Goal: Task Accomplishment & Management: Manage account settings

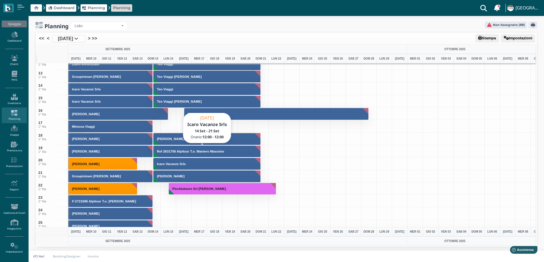
scroll to position [343, 0]
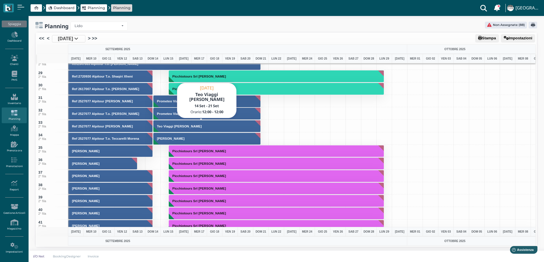
click at [176, 126] on h3 "Teo Viaggi Spinelli Vitantonio" at bounding box center [179, 126] width 49 height 3
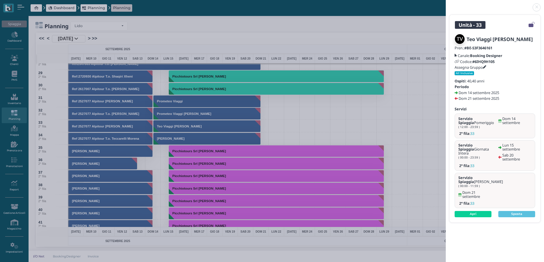
click at [485, 67] on icon at bounding box center [484, 67] width 3 height 3
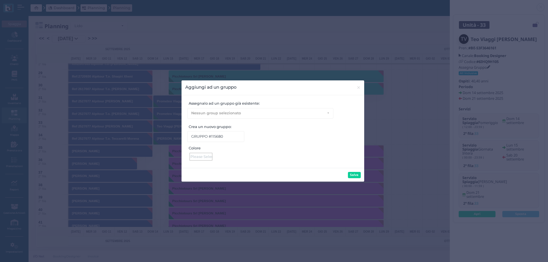
click at [204, 158] on div at bounding box center [201, 157] width 23 height 8
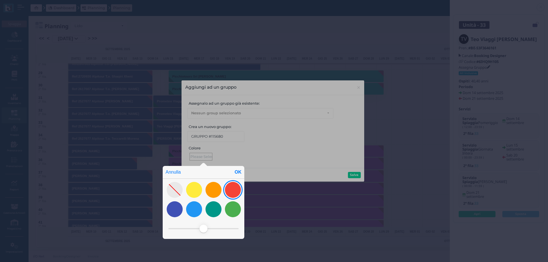
click at [232, 191] on div at bounding box center [233, 190] width 16 height 16
click at [237, 172] on div "OK" at bounding box center [238, 172] width 13 height 13
type input "#f44437"
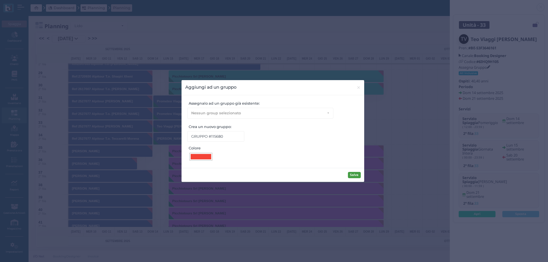
click at [358, 173] on button "Salva" at bounding box center [354, 175] width 13 height 6
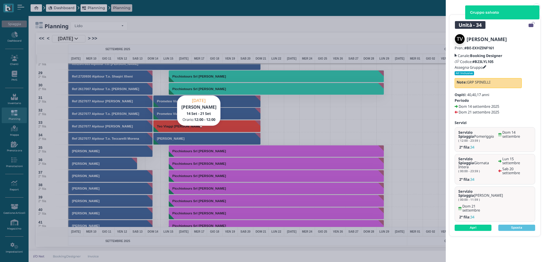
click at [157, 140] on div "Unità - 34 Teo Viaggi Mancini Cosimo Pren.: #BE-EXHZINF161 Canale: Booking Desi…" at bounding box center [272, 131] width 544 height 262
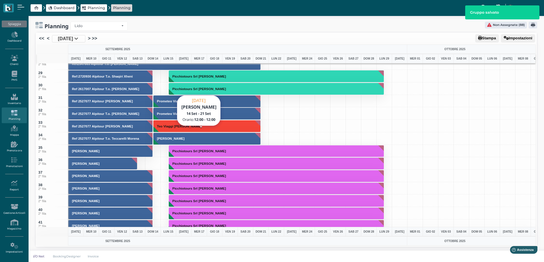
click at [197, 135] on button "[PERSON_NAME]" at bounding box center [207, 139] width 108 height 12
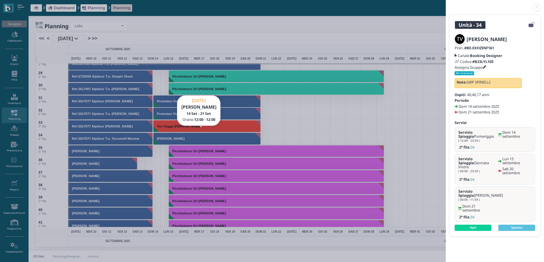
click at [486, 67] on icon at bounding box center [484, 67] width 3 height 3
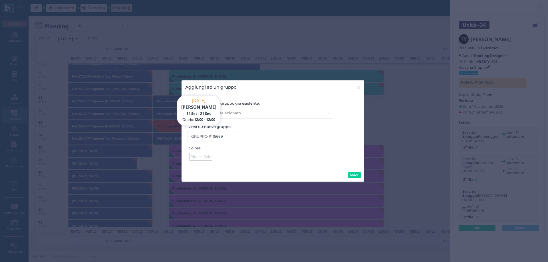
click at [200, 158] on div at bounding box center [201, 157] width 23 height 8
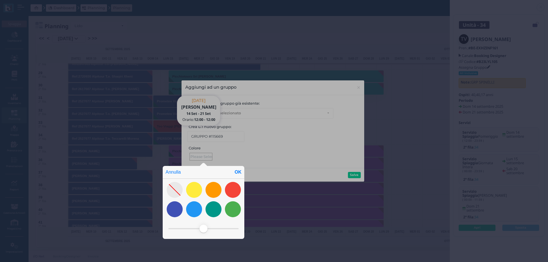
drag, startPoint x: 230, startPoint y: 197, endPoint x: 236, endPoint y: 180, distance: 17.8
click at [230, 196] on div at bounding box center [233, 190] width 16 height 16
click at [238, 172] on div "OK" at bounding box center [238, 172] width 13 height 13
type input "#f44437"
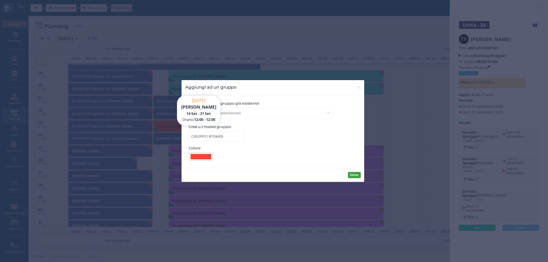
click at [353, 174] on button "Salva" at bounding box center [354, 175] width 13 height 6
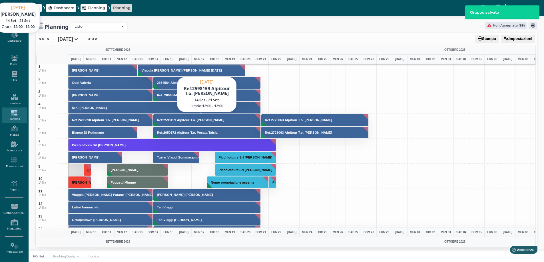
scroll to position [0, 0]
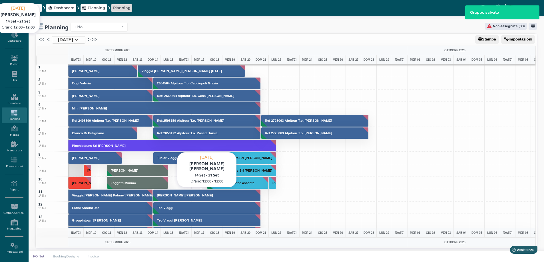
click at [175, 197] on h3 "[PERSON_NAME] [PERSON_NAME]" at bounding box center [185, 195] width 61 height 3
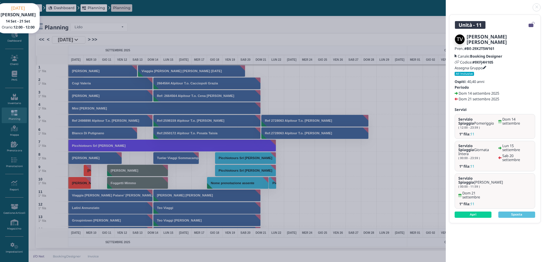
click at [486, 67] on icon at bounding box center [484, 67] width 3 height 3
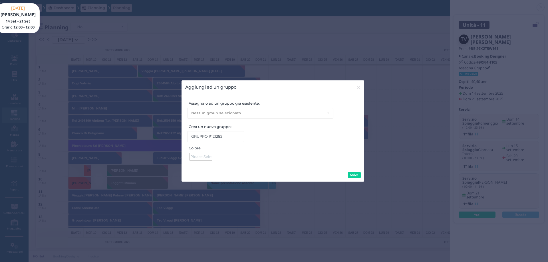
click at [204, 158] on div at bounding box center [201, 157] width 23 height 8
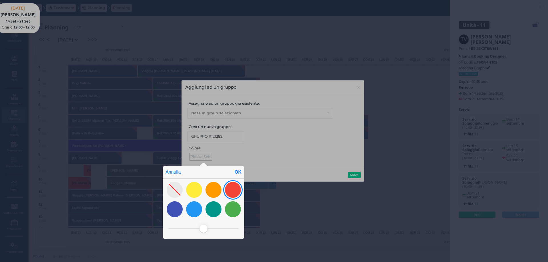
drag, startPoint x: 229, startPoint y: 192, endPoint x: 235, endPoint y: 176, distance: 17.5
click at [229, 192] on div at bounding box center [233, 190] width 16 height 16
click at [235, 174] on div "OK" at bounding box center [238, 172] width 13 height 13
type input "#f44437"
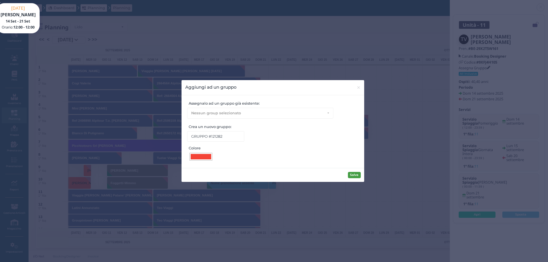
click at [350, 176] on button "Salva" at bounding box center [354, 175] width 13 height 6
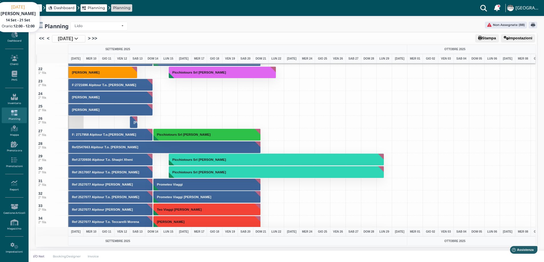
scroll to position [257, 0]
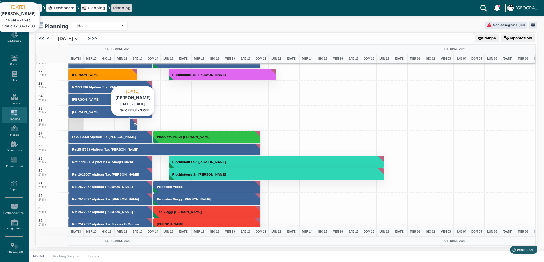
click at [133, 126] on h3 "[PERSON_NAME]" at bounding box center [147, 124] width 32 height 3
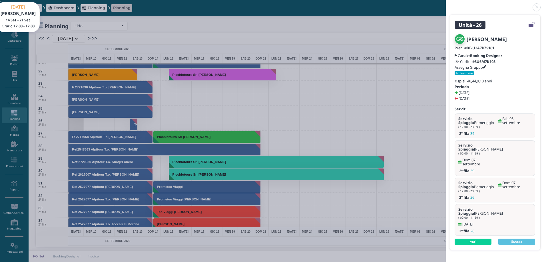
drag, startPoint x: 535, startPoint y: 8, endPoint x: 505, endPoint y: 20, distance: 32.4
click at [446, 4] on link at bounding box center [446, 4] width 0 height 0
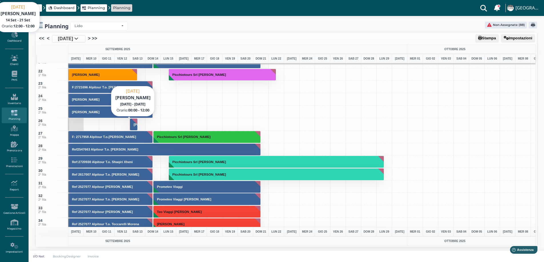
click at [134, 126] on button "[PERSON_NAME]" at bounding box center [134, 124] width 8 height 12
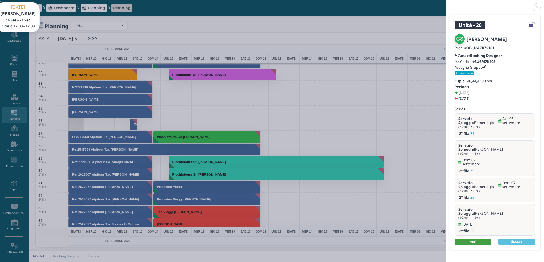
click at [483, 239] on link "Apri" at bounding box center [472, 242] width 37 height 6
click at [446, 4] on link at bounding box center [446, 4] width 0 height 0
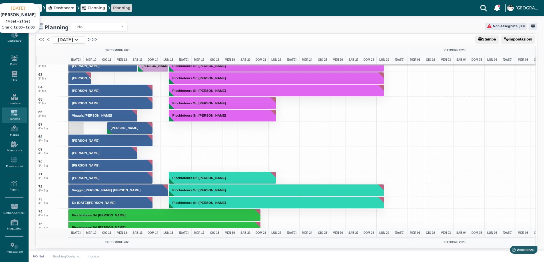
scroll to position [771, 0]
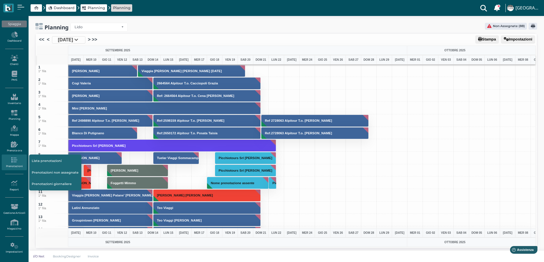
click at [14, 163] on icon at bounding box center [14, 160] width 25 height 6
click at [40, 162] on link "Lista prenotazioni" at bounding box center [55, 161] width 52 height 11
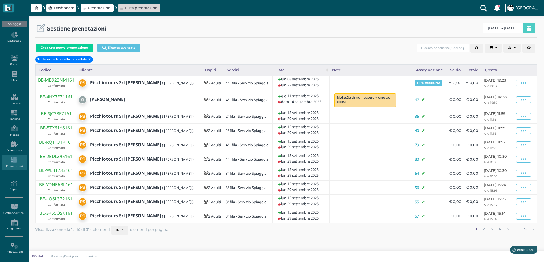
click at [436, 49] on input "search" at bounding box center [443, 48] width 52 height 9
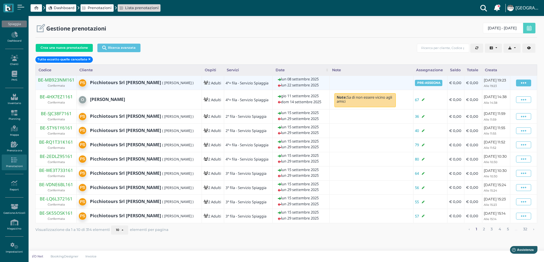
click at [525, 85] on icon at bounding box center [523, 83] width 5 height 6
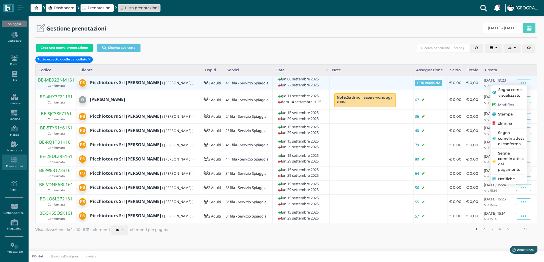
click at [502, 124] on span "Elimina" at bounding box center [504, 123] width 15 height 5
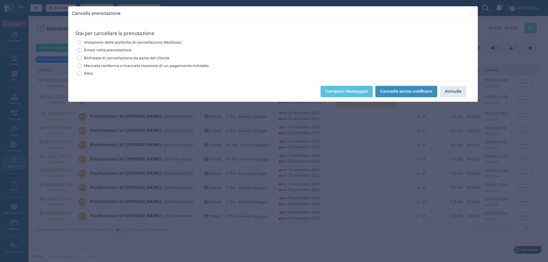
click at [126, 50] on span "Errore nella prenotazione" at bounding box center [108, 49] width 48 height 5
click at [81, 50] on input "Errore nella prenotazione" at bounding box center [79, 50] width 4 height 4
radio input "true"
click at [396, 88] on button "Cancella senza notificare" at bounding box center [406, 91] width 62 height 11
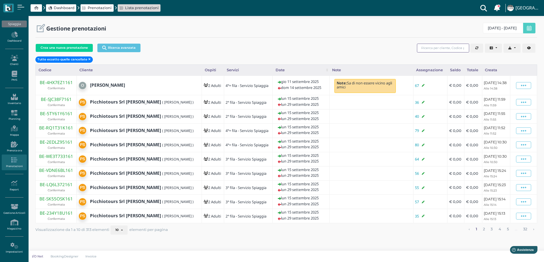
click at [428, 48] on input "search" at bounding box center [443, 48] width 52 height 9
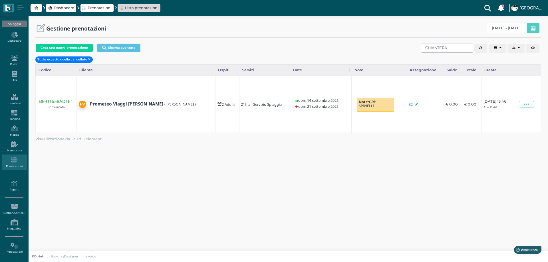
drag, startPoint x: 447, startPoint y: 47, endPoint x: 392, endPoint y: 45, distance: 55.4
click at [392, 53] on div "Crea una nuova prenotazione Ricerca avanzata Codice Cliente Gruppo Prenotazione…" at bounding box center [288, 52] width 506 height 23
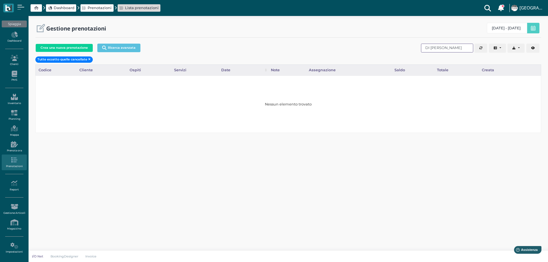
drag, startPoint x: 465, startPoint y: 46, endPoint x: 450, endPoint y: 48, distance: 14.7
click at [450, 48] on input "DI PALMA ISABELLA" at bounding box center [447, 48] width 52 height 9
drag, startPoint x: 450, startPoint y: 46, endPoint x: 400, endPoint y: 51, distance: 49.9
click at [400, 51] on div "Crea una nuova prenotazione Ricerca avanzata Codice Cliente Gruppo Prenotazione…" at bounding box center [288, 52] width 506 height 23
type input "ISABELLA"
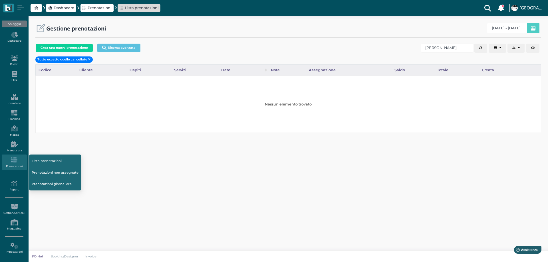
click at [23, 159] on icon at bounding box center [14, 160] width 25 height 6
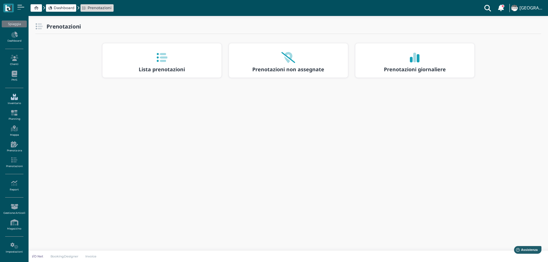
click at [12, 97] on icon at bounding box center [14, 97] width 25 height 6
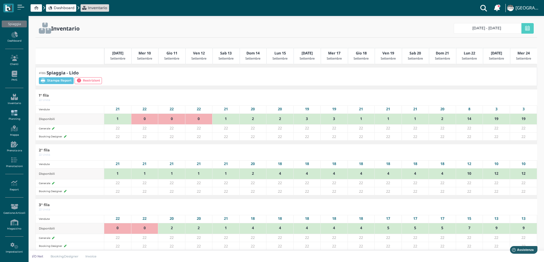
click at [12, 114] on icon at bounding box center [14, 113] width 25 height 6
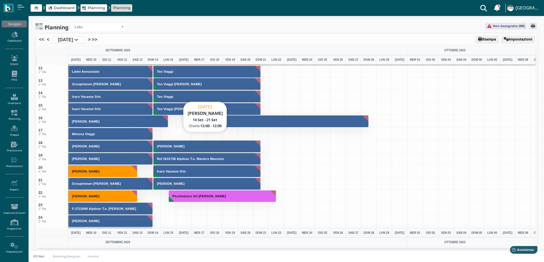
scroll to position [143, 0]
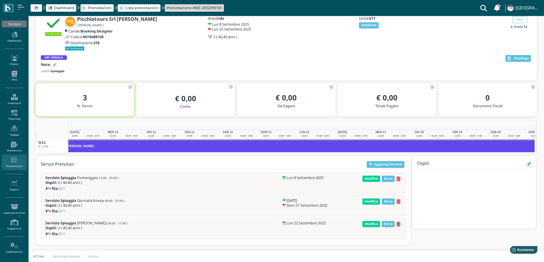
click at [399, 201] on icon at bounding box center [398, 202] width 4 height 5
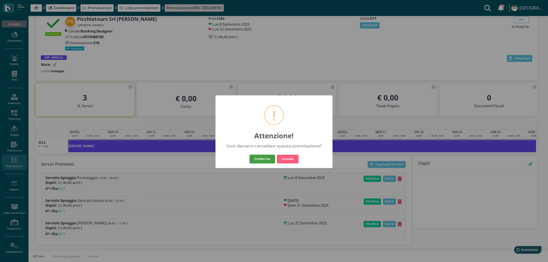
click at [268, 162] on button "Conferma" at bounding box center [262, 159] width 26 height 9
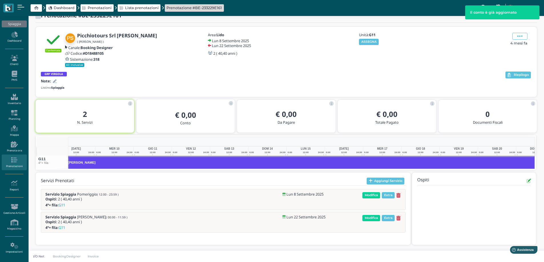
scroll to position [0, 89]
click at [401, 218] on div "Modifica Extra" at bounding box center [381, 218] width 40 height 6
click at [396, 217] on icon at bounding box center [398, 218] width 4 height 5
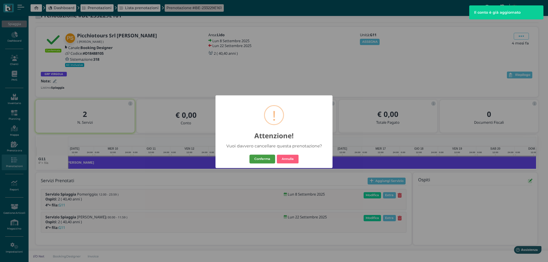
click at [269, 160] on button "Conferma" at bounding box center [262, 159] width 26 height 9
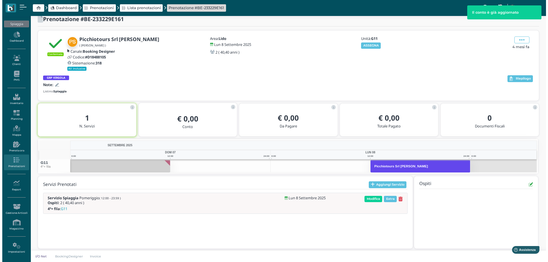
scroll to position [11, 0]
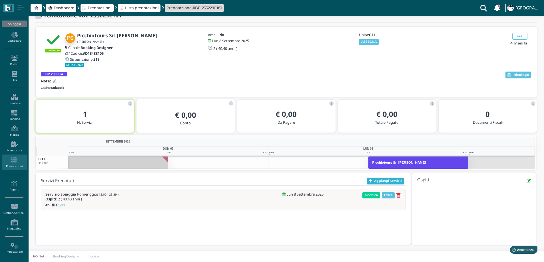
click at [383, 180] on button "Aggiungi Servizio" at bounding box center [385, 181] width 38 height 7
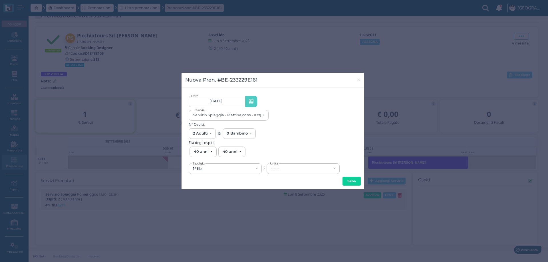
click at [225, 104] on link "[DATE]" at bounding box center [217, 101] width 56 height 11
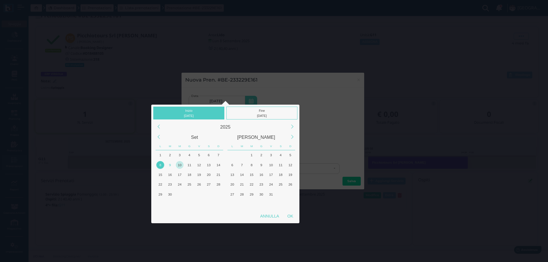
click at [179, 165] on div "10" at bounding box center [180, 165] width 8 height 8
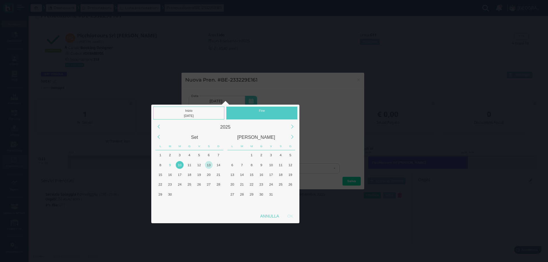
click at [210, 165] on div "13" at bounding box center [209, 165] width 8 height 8
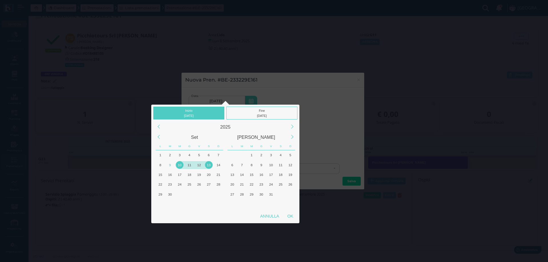
click at [180, 166] on div "10" at bounding box center [180, 165] width 8 height 8
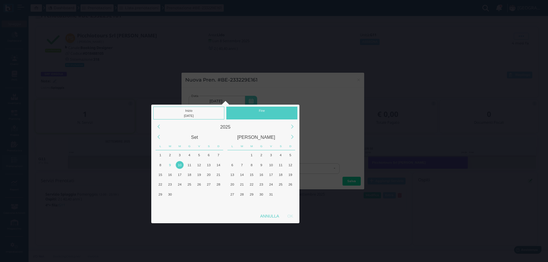
click at [180, 166] on div "10" at bounding box center [180, 165] width 8 height 8
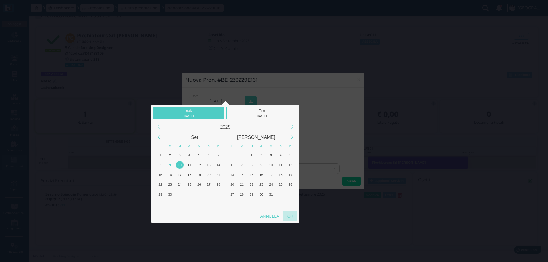
click at [291, 218] on div "OK" at bounding box center [290, 216] width 14 height 10
type input "10/09/2025 - 10/09/2025"
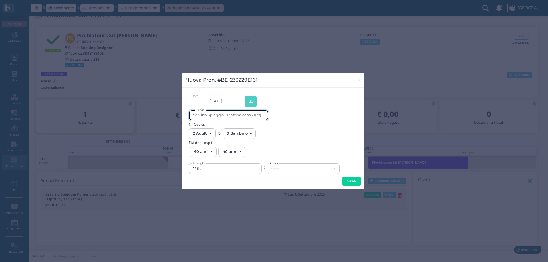
scroll to position [0, 0]
click at [244, 120] on button "Servizio Spiaggia - Mattina (00:00 - 11:59)" at bounding box center [229, 115] width 80 height 11
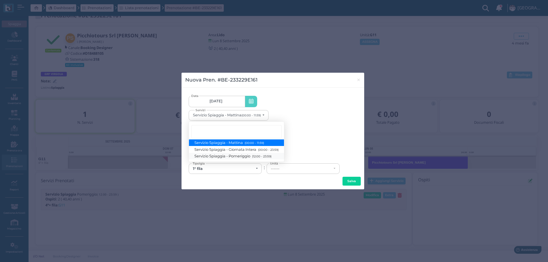
click at [243, 156] on span "Servizio Spiaggia - Pomeriggio (12:00 - 23:59)" at bounding box center [233, 156] width 77 height 5
select select "1369"
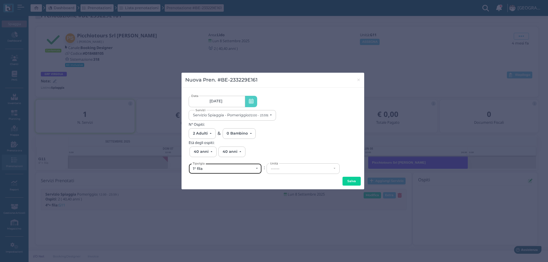
click at [246, 168] on div "1° fila" at bounding box center [223, 169] width 61 height 5
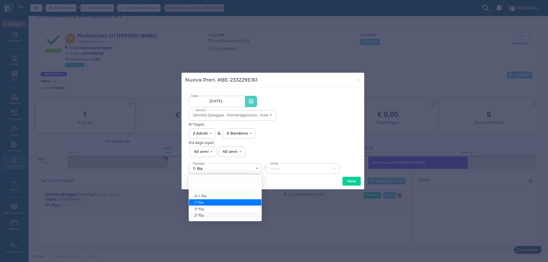
click at [221, 216] on link "2° fila" at bounding box center [225, 215] width 72 height 7
select select "432"
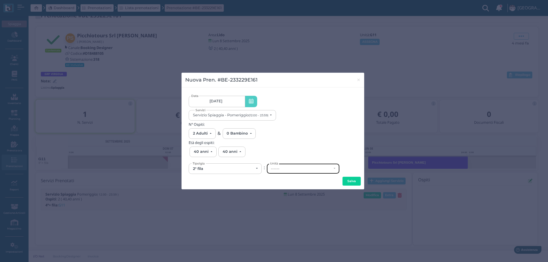
click at [275, 170] on div "------" at bounding box center [301, 169] width 61 height 5
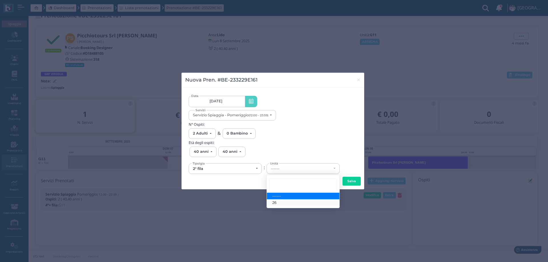
click at [282, 203] on link "26" at bounding box center [303, 203] width 72 height 7
select select "6150"
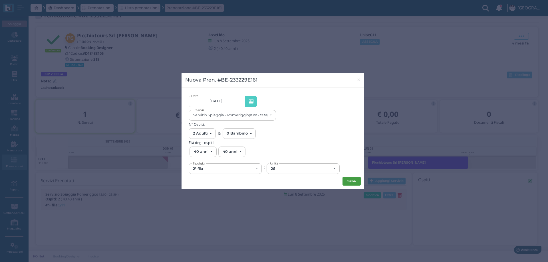
click at [349, 181] on button "Salva" at bounding box center [352, 181] width 18 height 9
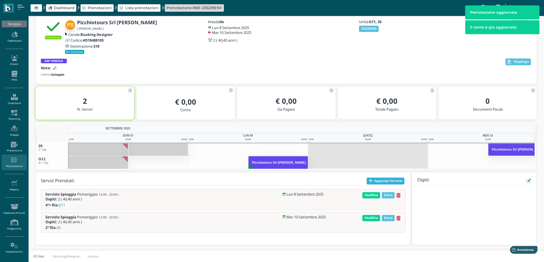
click at [376, 179] on button "Aggiungi Servizio" at bounding box center [385, 181] width 38 height 7
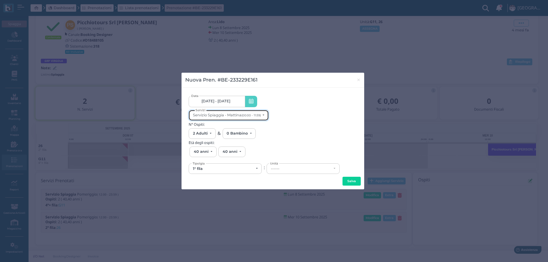
click at [231, 116] on div "Servizio Spiaggia - Mattina (00:00 - 11:59)" at bounding box center [227, 115] width 68 height 4
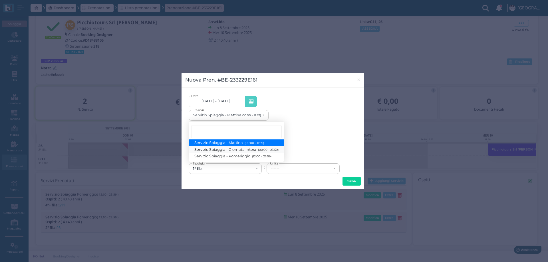
click at [245, 151] on span "Servizio Spiaggia - Giornata Intera (00:00 - 23:59)" at bounding box center [237, 149] width 84 height 5
select select "1368"
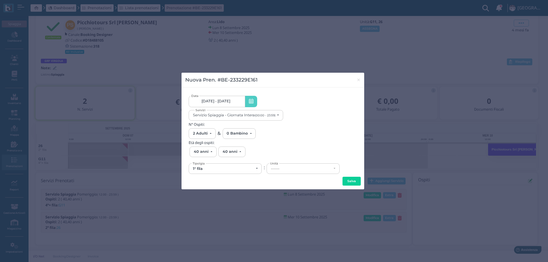
click at [221, 102] on span "08/09/25 - 10/09/25" at bounding box center [216, 101] width 29 height 5
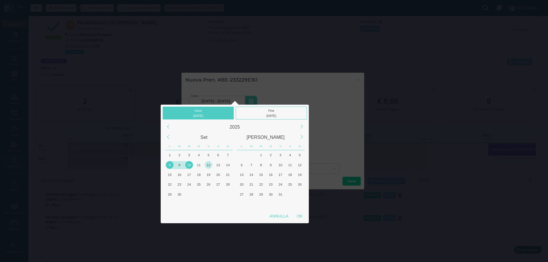
drag, startPoint x: 198, startPoint y: 165, endPoint x: 213, endPoint y: 166, distance: 14.9
click at [199, 165] on div "11" at bounding box center [199, 165] width 8 height 8
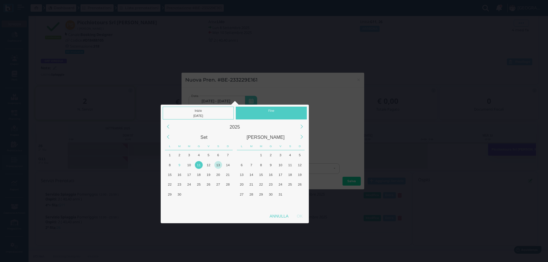
click at [216, 166] on div "13" at bounding box center [218, 165] width 8 height 8
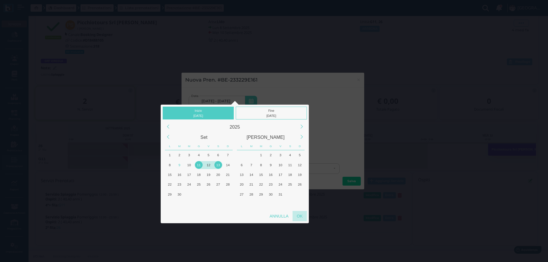
click at [300, 217] on div "OK" at bounding box center [300, 216] width 14 height 10
type input "11/09/2025 - 13/09/2025"
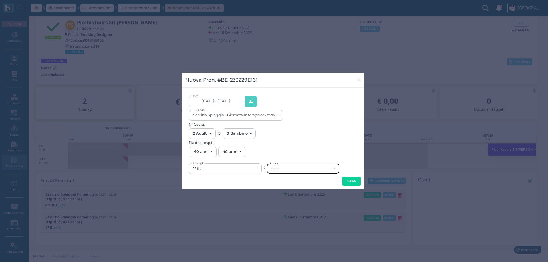
click at [284, 168] on div "------" at bounding box center [301, 169] width 61 height 5
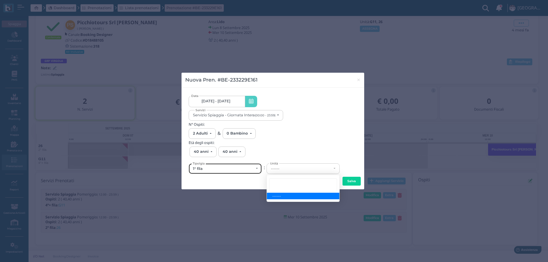
drag, startPoint x: 221, startPoint y: 169, endPoint x: 206, endPoint y: 181, distance: 19.0
click at [221, 169] on div "1° fila" at bounding box center [223, 169] width 61 height 5
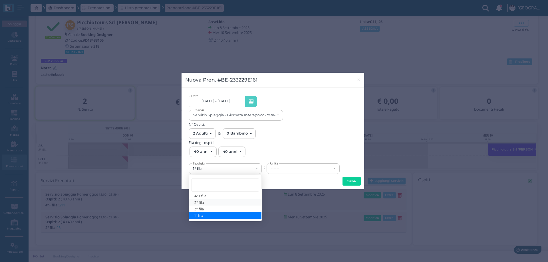
click at [212, 204] on link "2° fila" at bounding box center [225, 203] width 72 height 7
select select "432"
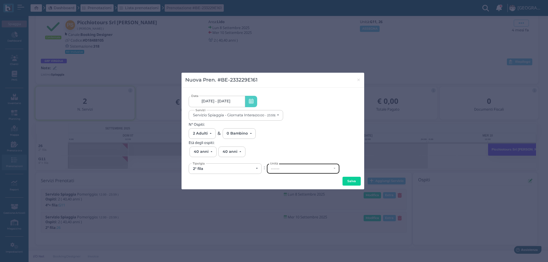
click at [285, 166] on div "------" at bounding box center [303, 169] width 72 height 10
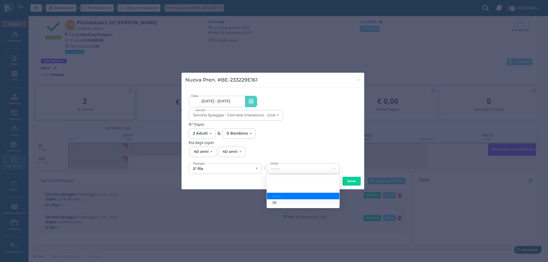
click at [284, 202] on link "26" at bounding box center [303, 203] width 72 height 7
select select "6150"
drag, startPoint x: 351, startPoint y: 181, endPoint x: 251, endPoint y: 181, distance: 99.9
click at [350, 181] on button "Salva" at bounding box center [352, 181] width 18 height 9
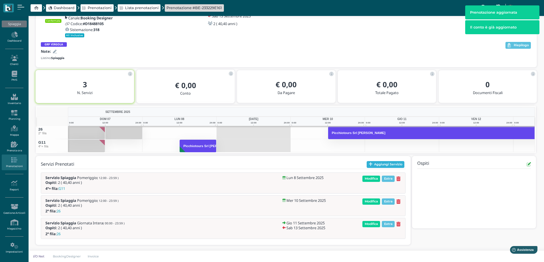
click at [370, 163] on icon "button" at bounding box center [370, 164] width 4 height 4
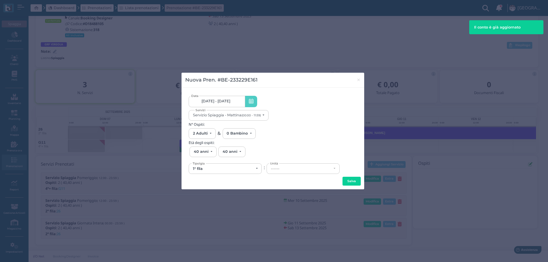
click at [210, 99] on span "[DATE] - [DATE]" at bounding box center [216, 101] width 29 height 5
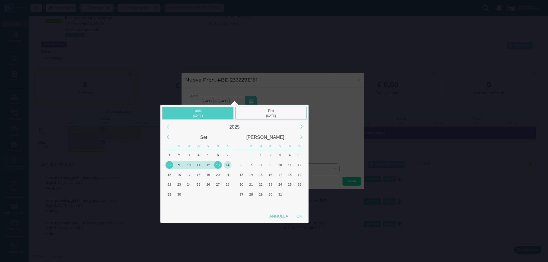
click at [228, 165] on div "14" at bounding box center [228, 165] width 8 height 8
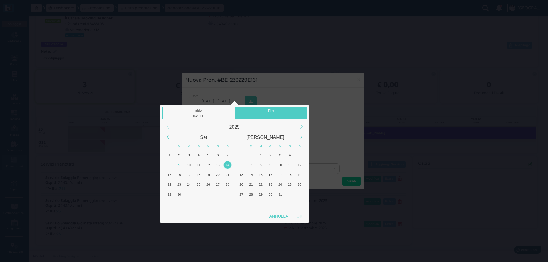
click at [228, 165] on div "14" at bounding box center [228, 165] width 8 height 8
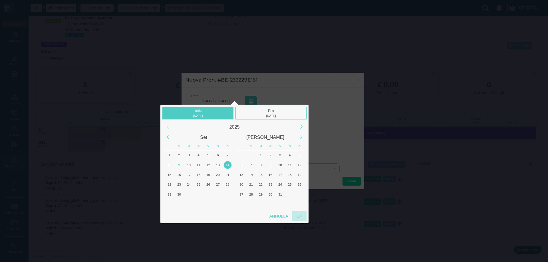
click at [299, 219] on div "OK" at bounding box center [299, 216] width 14 height 10
type input "14/09/2025 - 14/09/2025"
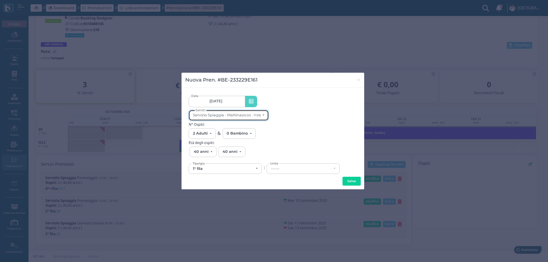
click at [251, 117] on small "(00:00 - 11:59)" at bounding box center [250, 116] width 19 height 4
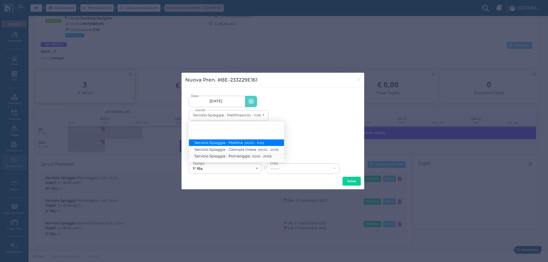
click at [246, 156] on span "Servizio Spiaggia - Pomeriggio (12:00 - 23:59)" at bounding box center [233, 156] width 77 height 5
select select "1369"
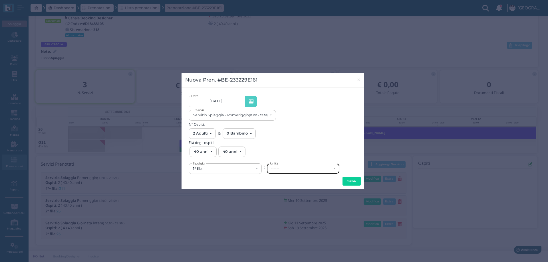
click at [271, 171] on div "------" at bounding box center [301, 169] width 61 height 5
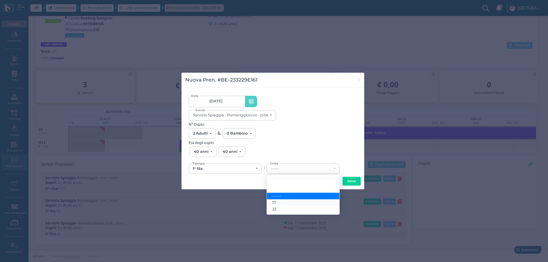
click at [279, 204] on link "17" at bounding box center [303, 203] width 72 height 7
select select "6141"
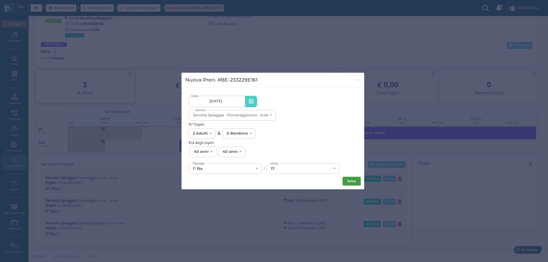
click at [348, 182] on button "Salva" at bounding box center [352, 181] width 18 height 9
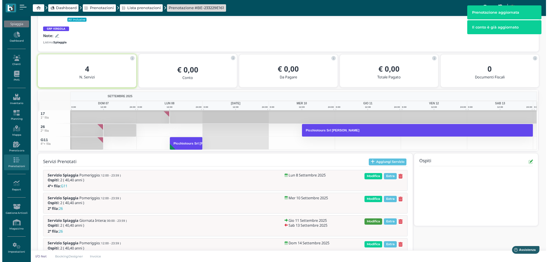
scroll to position [69, 0]
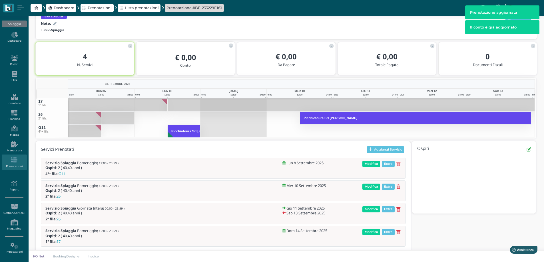
click at [372, 150] on icon "button" at bounding box center [370, 150] width 4 height 4
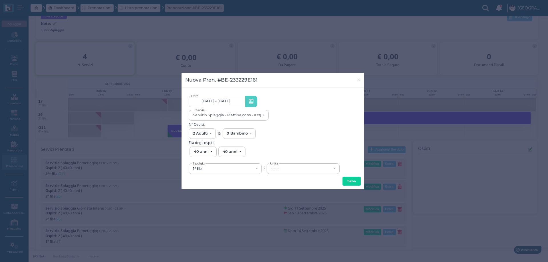
click at [223, 102] on span "08/09/25 - 14/09/25" at bounding box center [216, 101] width 29 height 5
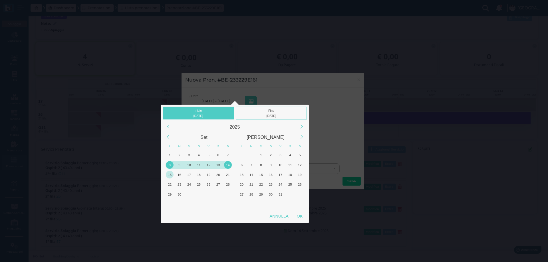
drag, startPoint x: 170, startPoint y: 174, endPoint x: 212, endPoint y: 174, distance: 42.2
click at [170, 174] on div "15" at bounding box center [170, 175] width 8 height 8
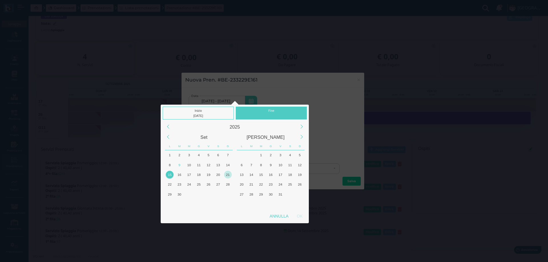
click at [227, 174] on div "21" at bounding box center [228, 175] width 8 height 8
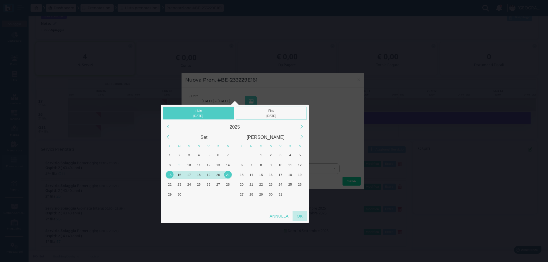
click at [298, 214] on div "OK" at bounding box center [300, 216] width 14 height 10
type input "15/09/2025 - 21/09/2025"
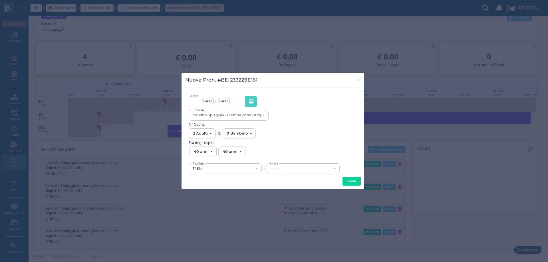
scroll to position [0, 51]
click at [230, 111] on button "Servizio Spiaggia - Mattina (00:00 - 11:59)" at bounding box center [229, 115] width 80 height 11
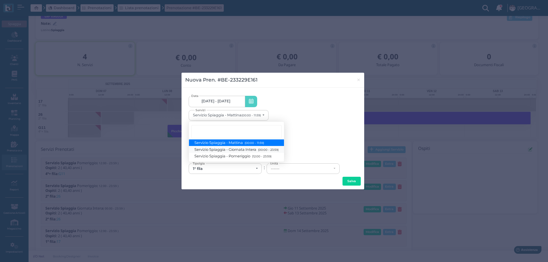
click at [239, 151] on span "Servizio Spiaggia - Giornata Intera (00:00 - 23:59)" at bounding box center [237, 149] width 84 height 5
select select "1368"
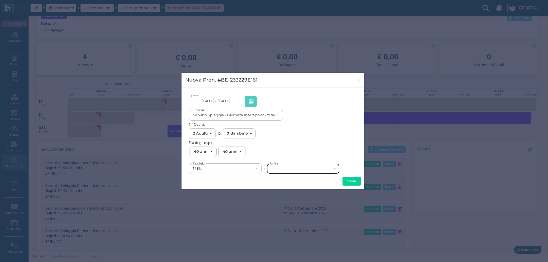
drag, startPoint x: 290, startPoint y: 169, endPoint x: 287, endPoint y: 180, distance: 11.4
click at [290, 169] on div "------" at bounding box center [301, 169] width 61 height 5
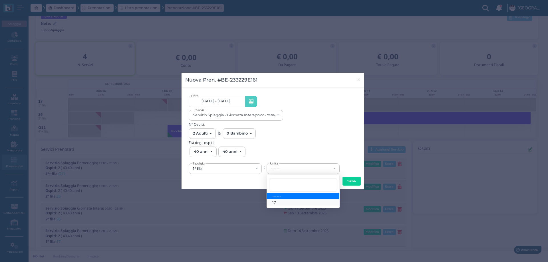
click at [283, 201] on link "17" at bounding box center [303, 203] width 72 height 7
select select "6141"
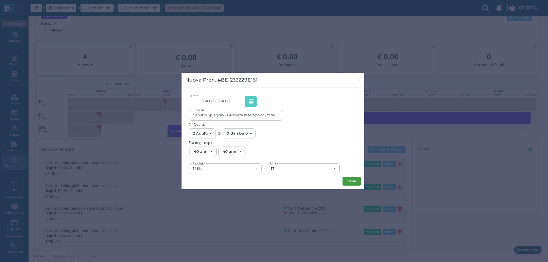
click at [348, 180] on button "Salva" at bounding box center [352, 181] width 18 height 9
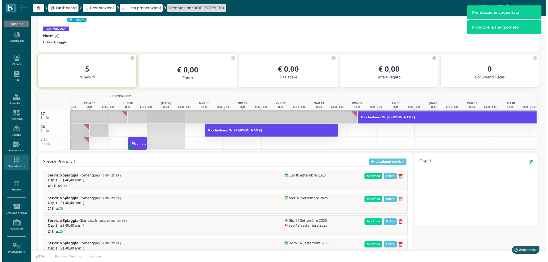
scroll to position [69, 0]
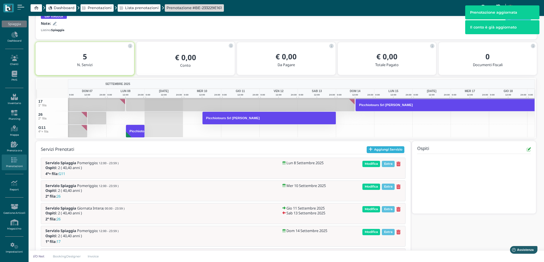
click at [372, 149] on icon "button" at bounding box center [370, 150] width 4 height 4
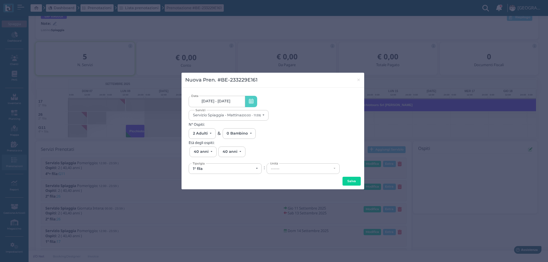
click at [221, 101] on span "08/09/25 - 21/09/25" at bounding box center [216, 101] width 29 height 5
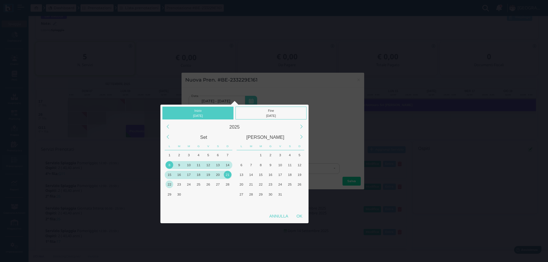
click at [169, 186] on div "22" at bounding box center [170, 185] width 8 height 8
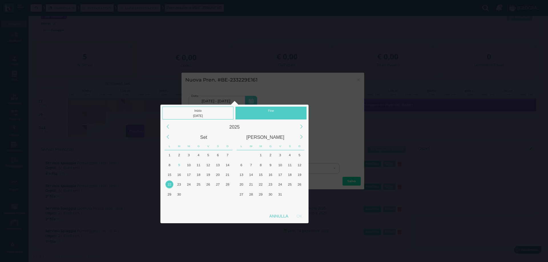
click at [169, 186] on div "22" at bounding box center [170, 185] width 8 height 8
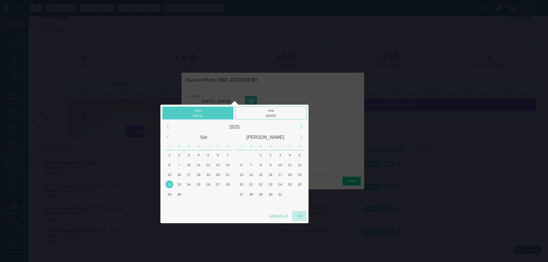
drag, startPoint x: 297, startPoint y: 214, endPoint x: 266, endPoint y: 143, distance: 78.0
click at [297, 214] on div "OK" at bounding box center [299, 216] width 14 height 10
type input "22/09/2025 - 22/09/2025"
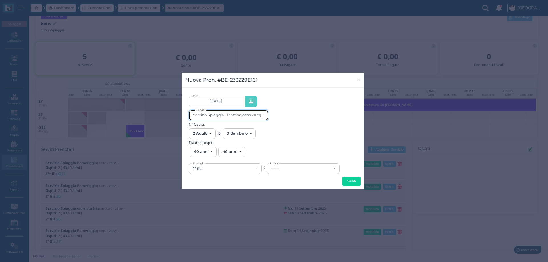
scroll to position [0, 0]
click at [255, 114] on small "(00:00 - 11:59)" at bounding box center [250, 116] width 19 height 4
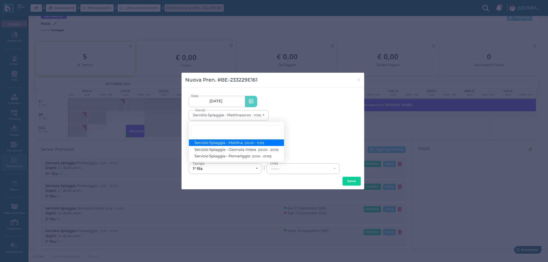
click at [243, 140] on link "Servizio Spiaggia - Mattina (00:00 - 11:59)" at bounding box center [236, 143] width 95 height 7
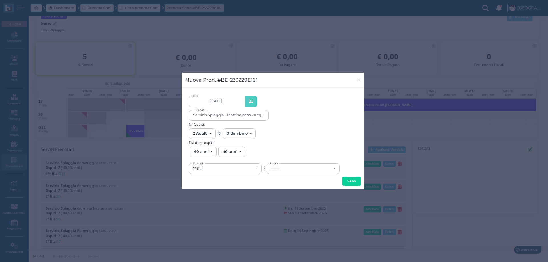
drag, startPoint x: 282, startPoint y: 162, endPoint x: 284, endPoint y: 166, distance: 4.2
click at [282, 162] on div "1° fila 4°+ fila 1° fila 2° fila 3° fila Tipolgia : ------ 1 2 3 4 11 12 13 14 …" at bounding box center [273, 168] width 168 height 13
drag, startPoint x: 284, startPoint y: 166, endPoint x: 285, endPoint y: 172, distance: 6.6
click at [284, 166] on div "------" at bounding box center [303, 169] width 72 height 10
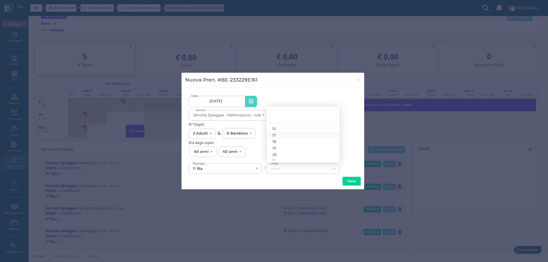
click at [274, 134] on span "17" at bounding box center [274, 135] width 4 height 5
select select "6141"
click at [344, 178] on button "Salva" at bounding box center [352, 181] width 18 height 9
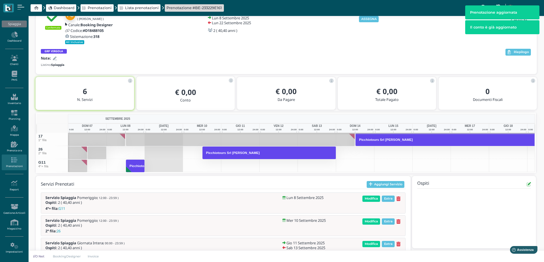
scroll to position [0, 0]
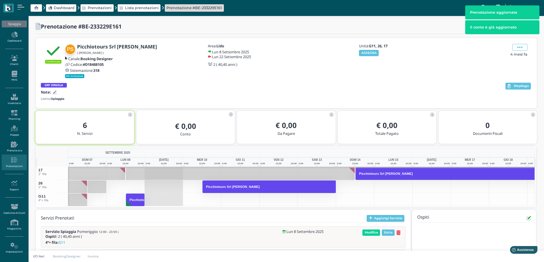
click at [55, 92] on icon at bounding box center [55, 93] width 4 height 4
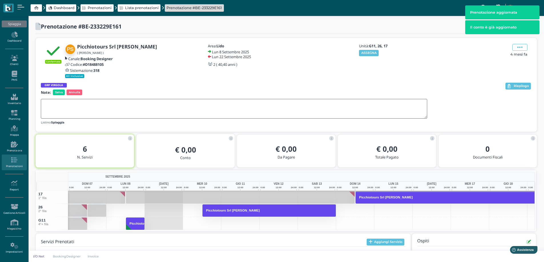
click at [58, 108] on textarea at bounding box center [234, 109] width 386 height 20
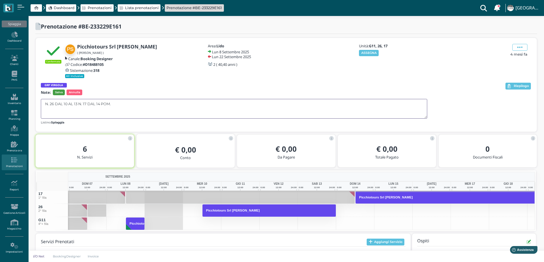
type textarea "N. 26 DAL 10 AL 13 N. 17 DAL 14 POM."
click at [59, 90] on span "Salva" at bounding box center [59, 93] width 12 height 6
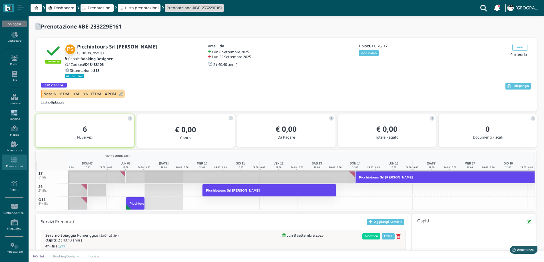
click at [13, 114] on icon at bounding box center [14, 113] width 25 height 6
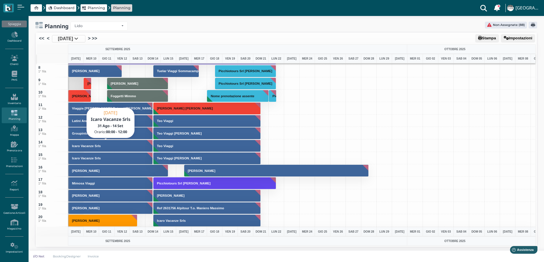
scroll to position [86, 0]
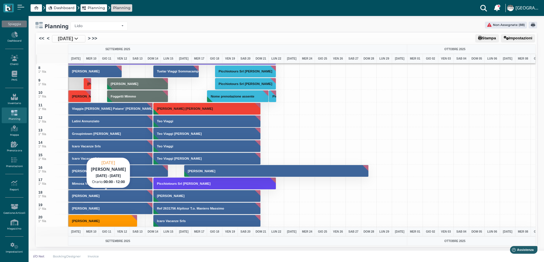
click at [84, 198] on button "[PERSON_NAME]" at bounding box center [110, 196] width 84 height 12
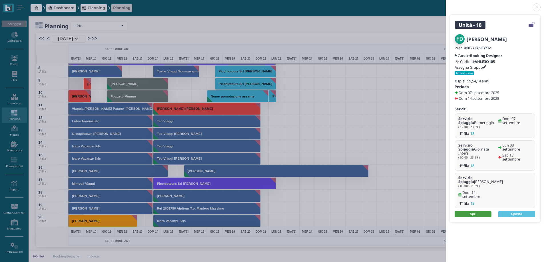
click at [467, 211] on link "Apri" at bounding box center [472, 214] width 37 height 6
click at [468, 211] on link "Apri" at bounding box center [472, 214] width 37 height 6
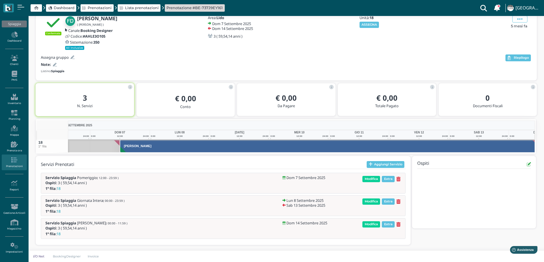
scroll to position [0, 42]
click at [376, 202] on span "Modifica" at bounding box center [371, 202] width 18 height 6
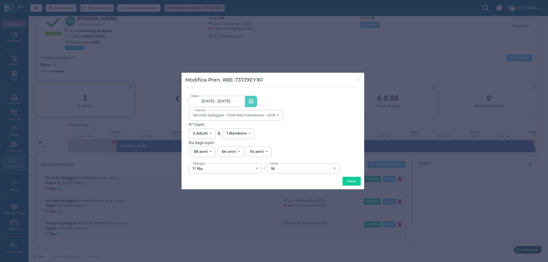
click at [236, 102] on link "[DATE] - [DATE]" at bounding box center [217, 101] width 56 height 11
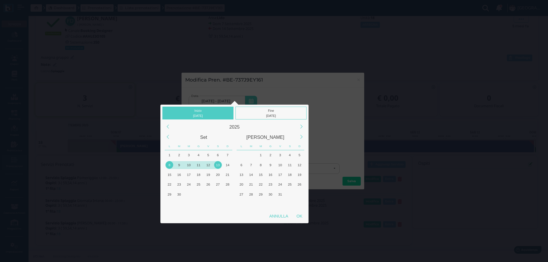
click at [168, 165] on div "8" at bounding box center [170, 165] width 8 height 8
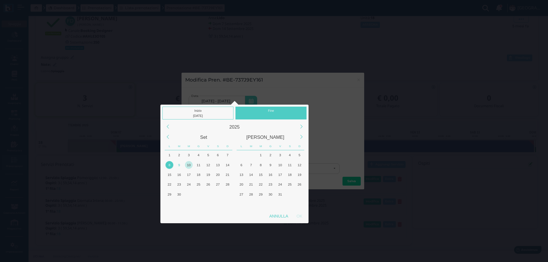
click at [190, 166] on div "10" at bounding box center [189, 165] width 8 height 8
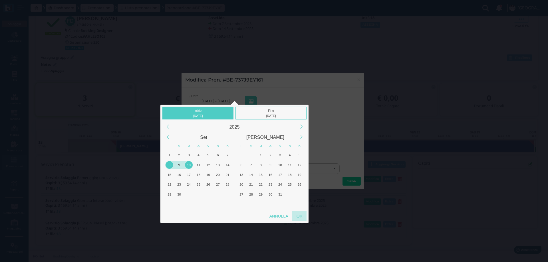
drag, startPoint x: 299, startPoint y: 215, endPoint x: 302, endPoint y: 210, distance: 6.1
click at [299, 215] on div "OK" at bounding box center [299, 216] width 14 height 10
type input "08/09/2025 - 10/09/2025"
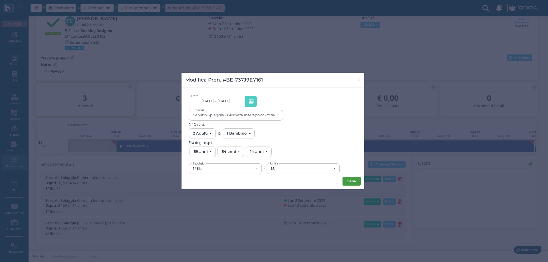
click at [345, 179] on button "Salva" at bounding box center [352, 181] width 18 height 9
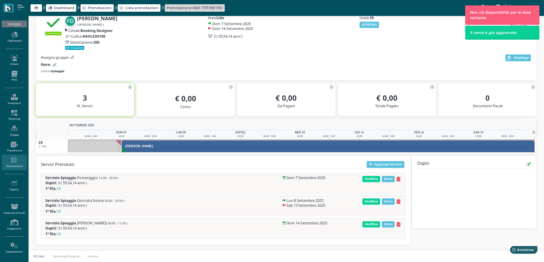
scroll to position [0, 39]
click at [397, 223] on icon at bounding box center [398, 224] width 4 height 5
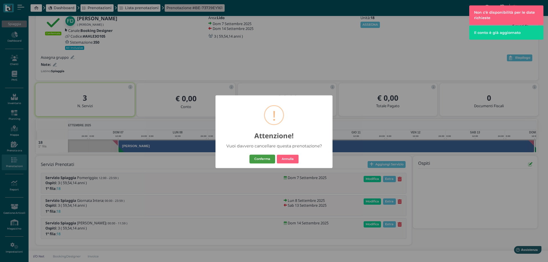
click at [263, 159] on button "Conferma" at bounding box center [262, 159] width 26 height 9
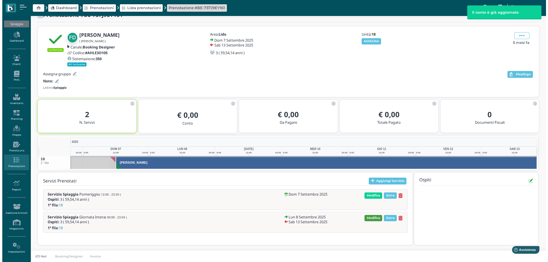
scroll to position [0, 65]
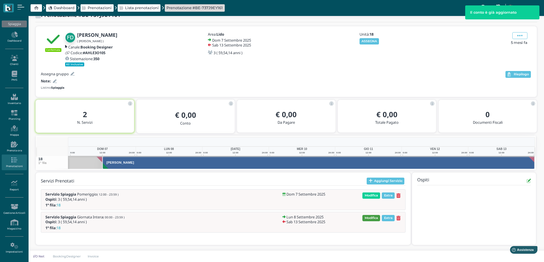
click at [370, 219] on span "Modifica" at bounding box center [371, 218] width 18 height 6
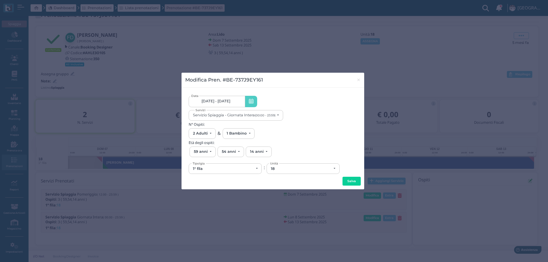
click at [227, 101] on span "08/09/25 - 13/09/25" at bounding box center [216, 101] width 29 height 5
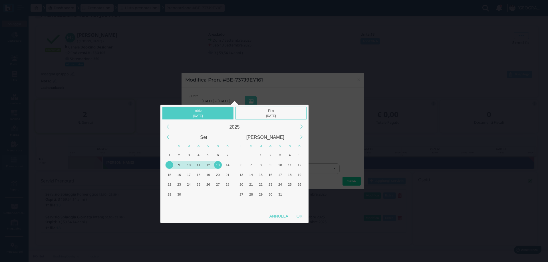
drag, startPoint x: 169, startPoint y: 165, endPoint x: 186, endPoint y: 165, distance: 17.4
click at [172, 165] on div "8" at bounding box center [170, 165] width 8 height 8
click at [188, 165] on div "10" at bounding box center [189, 165] width 8 height 8
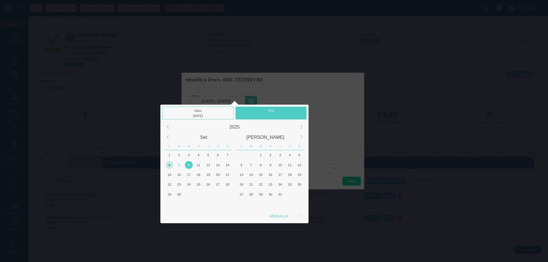
click at [167, 166] on div "8" at bounding box center [170, 165] width 8 height 8
click at [180, 166] on div "9" at bounding box center [179, 165] width 8 height 8
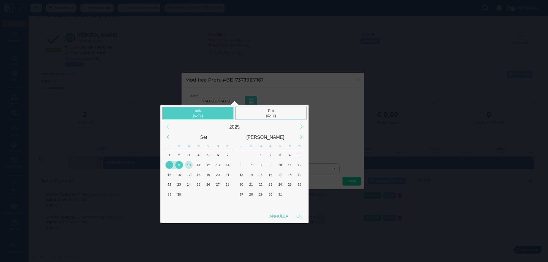
click at [188, 166] on div "10" at bounding box center [189, 165] width 8 height 8
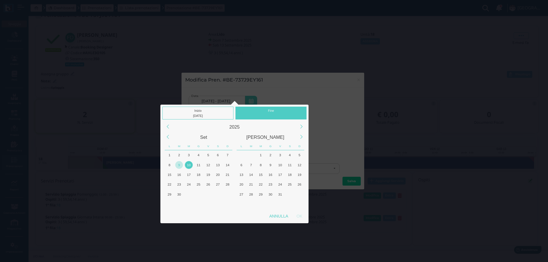
click at [180, 164] on div "9" at bounding box center [179, 165] width 8 height 8
click at [188, 165] on div "10" at bounding box center [189, 165] width 8 height 8
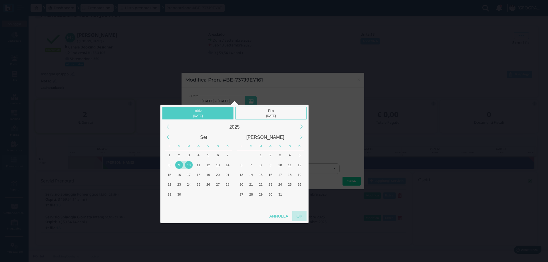
click at [301, 214] on div "OK" at bounding box center [299, 216] width 14 height 10
type input "09/09/2025 - 10/09/2025"
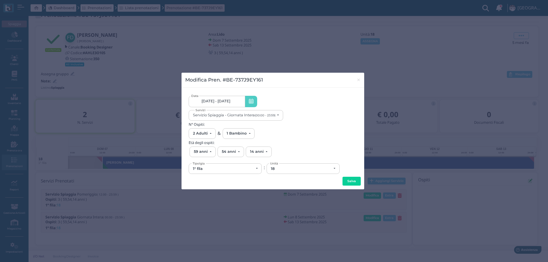
scroll to position [0, 53]
click at [348, 184] on button "Salva" at bounding box center [352, 181] width 18 height 9
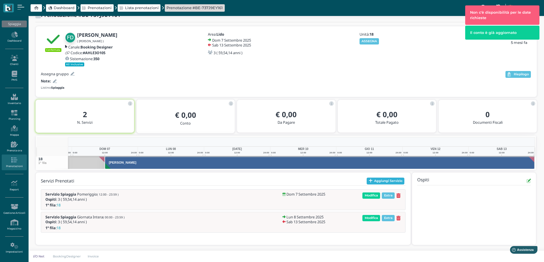
click at [380, 180] on button "Aggiungi Servizio" at bounding box center [385, 181] width 38 height 7
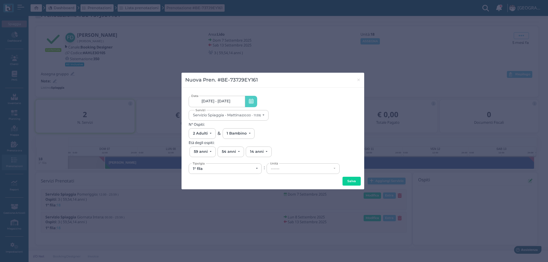
click at [226, 102] on span "07/09/25 - 13/09/25" at bounding box center [216, 101] width 29 height 5
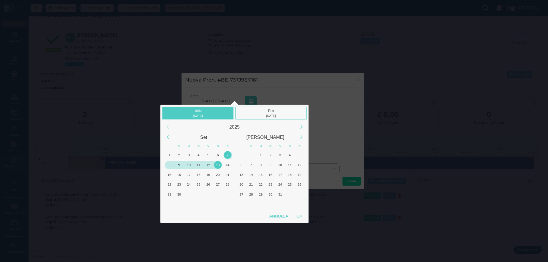
click at [199, 165] on div "11" at bounding box center [199, 165] width 8 height 8
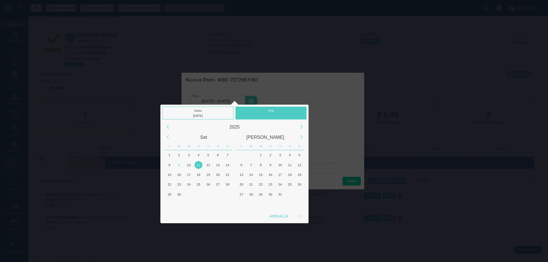
click at [199, 165] on div "11" at bounding box center [199, 165] width 8 height 8
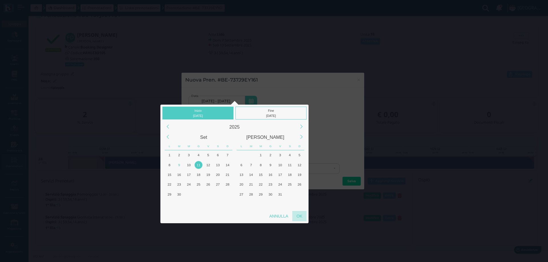
drag, startPoint x: 303, startPoint y: 215, endPoint x: 276, endPoint y: 158, distance: 63.5
click at [303, 215] on div "OK" at bounding box center [299, 216] width 14 height 10
type input "11/09/2025 - 11/09/2025"
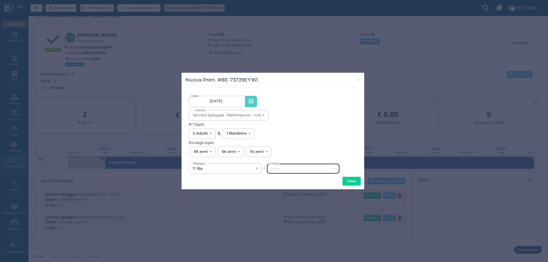
click at [279, 170] on div "------" at bounding box center [301, 169] width 61 height 5
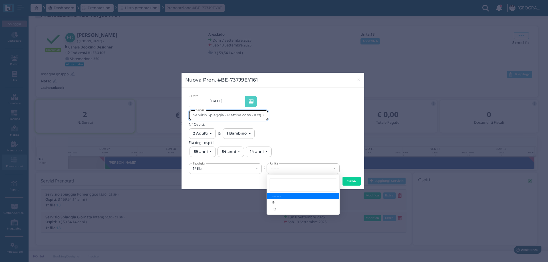
click at [234, 118] on button "Servizio Spiaggia - Mattina (00:00 - 11:59)" at bounding box center [229, 115] width 80 height 11
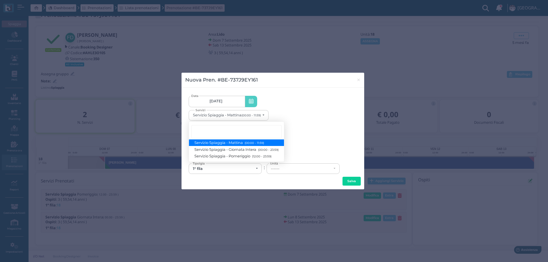
click at [230, 145] on span "Servizio Spiaggia - Mattina (00:00 - 11:59)" at bounding box center [229, 142] width 69 height 5
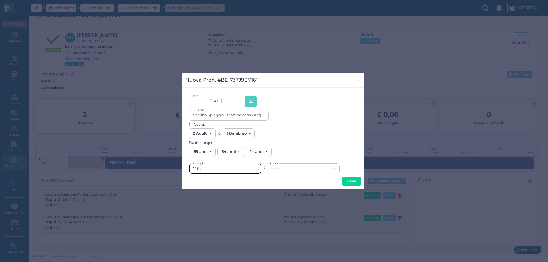
drag, startPoint x: 237, startPoint y: 168, endPoint x: 218, endPoint y: 174, distance: 20.0
click at [233, 168] on div "1° fila" at bounding box center [223, 169] width 61 height 5
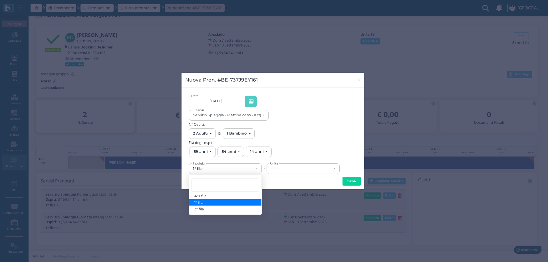
click at [201, 202] on span "1° fila" at bounding box center [199, 202] width 9 height 5
select select "431"
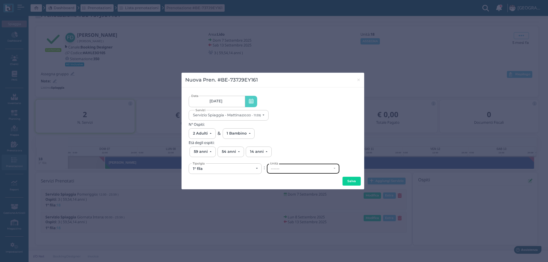
click at [287, 173] on div "------" at bounding box center [303, 169] width 72 height 10
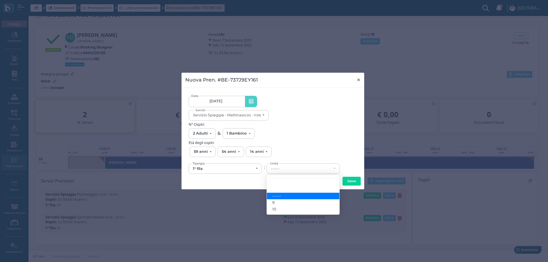
click at [359, 80] on span "×" at bounding box center [358, 79] width 4 height 7
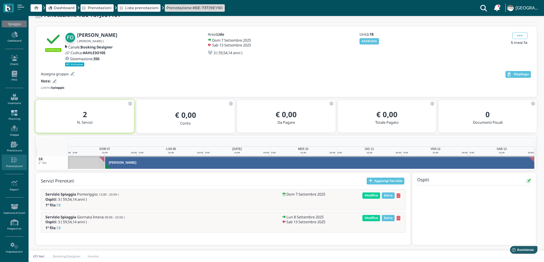
click at [19, 112] on icon at bounding box center [14, 113] width 25 height 6
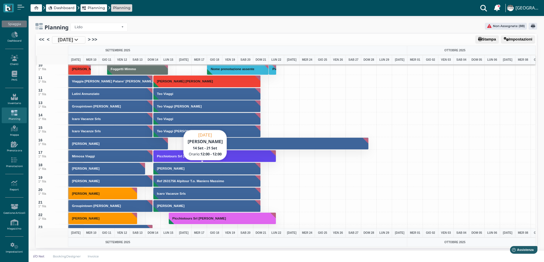
scroll to position [171, 0]
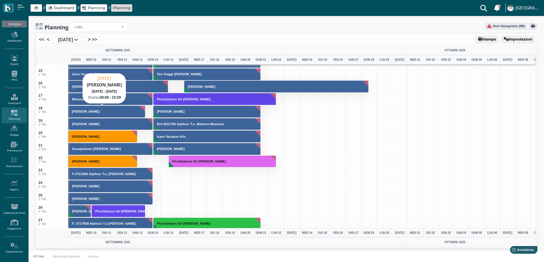
click at [105, 111] on button "[PERSON_NAME]" at bounding box center [106, 112] width 77 height 12
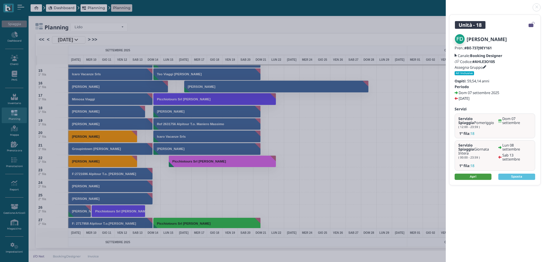
click at [468, 178] on link "Apri" at bounding box center [472, 177] width 37 height 6
click at [533, 10] on header at bounding box center [495, 7] width 98 height 14
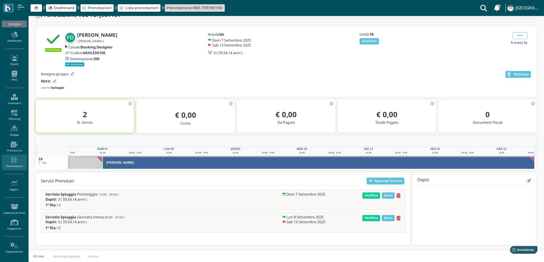
click at [398, 217] on icon at bounding box center [398, 218] width 4 height 5
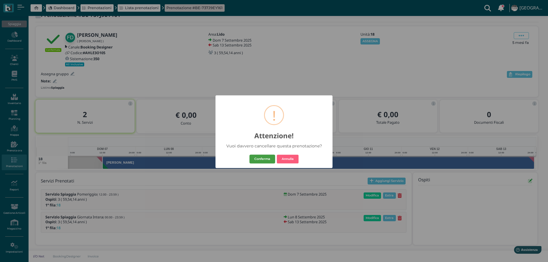
click at [259, 162] on button "Conferma" at bounding box center [262, 159] width 26 height 9
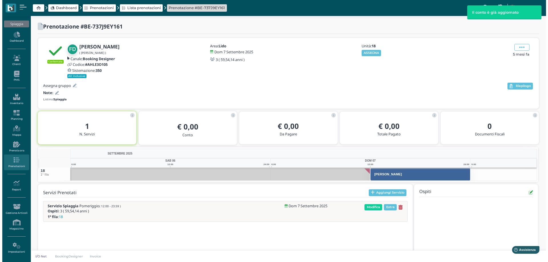
scroll to position [12, 0]
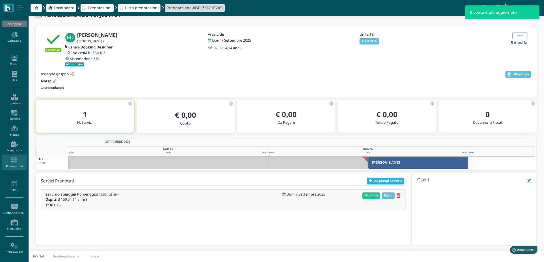
click at [374, 182] on button "Aggiungi Servizio" at bounding box center [385, 181] width 38 height 7
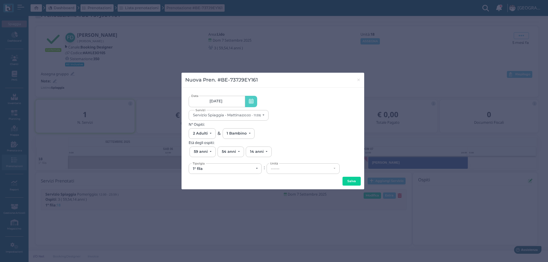
click at [237, 106] on link "[DATE]" at bounding box center [217, 101] width 56 height 11
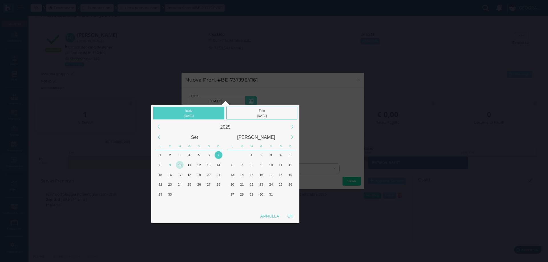
click at [180, 166] on div "10" at bounding box center [180, 165] width 8 height 8
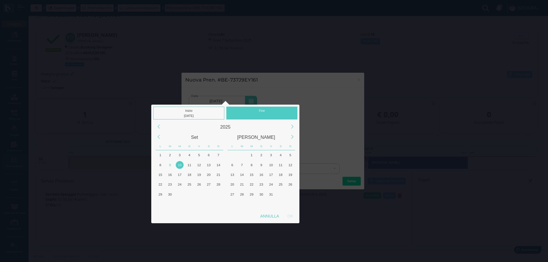
click at [180, 165] on div "10" at bounding box center [180, 165] width 8 height 8
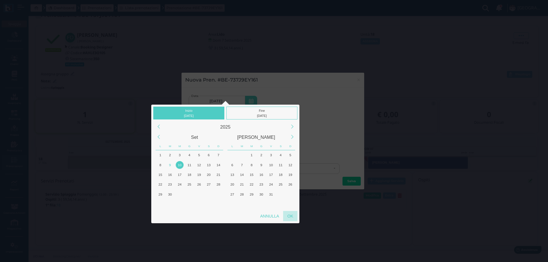
click at [289, 216] on div "OK" at bounding box center [290, 216] width 14 height 10
type input "[DATE] - [DATE]"
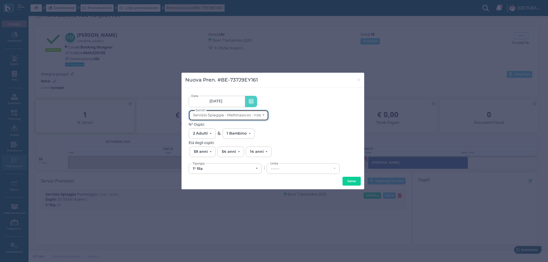
scroll to position [0, 0]
click at [237, 114] on div "Servizio Spiaggia - Mattina (00:00 - 11:59)" at bounding box center [227, 115] width 68 height 4
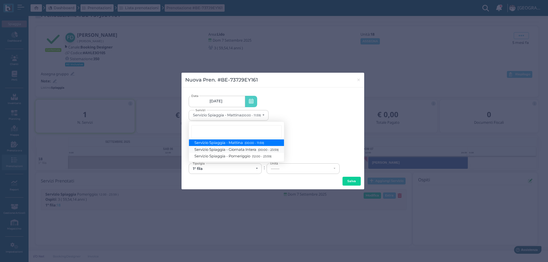
click at [228, 150] on span "Servizio Spiaggia - Giornata Intera (00:00 - 23:59)" at bounding box center [237, 149] width 84 height 5
select select "1368"
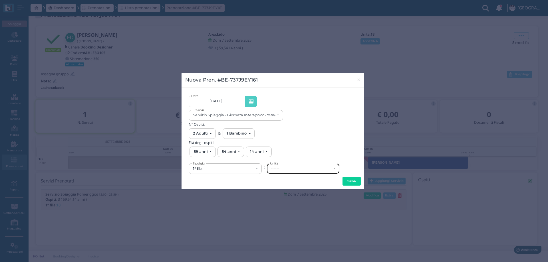
click at [281, 170] on div "------" at bounding box center [301, 169] width 61 height 5
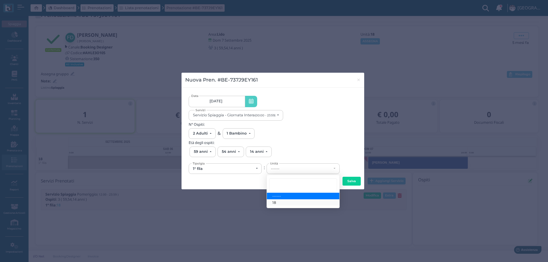
click at [276, 204] on link "18" at bounding box center [303, 203] width 72 height 7
select select "6142"
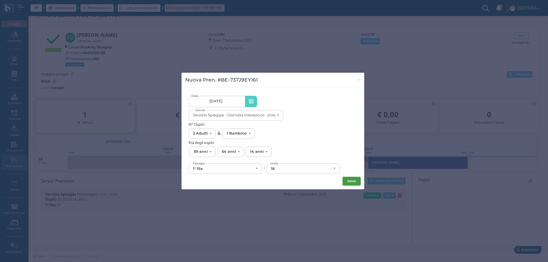
click at [348, 184] on button "Salva" at bounding box center [352, 181] width 18 height 9
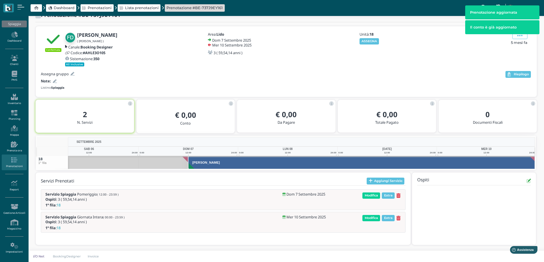
scroll to position [0, 30]
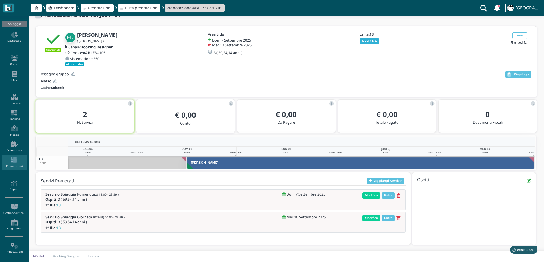
click at [370, 40] on button "ASSEGNA" at bounding box center [369, 41] width 20 height 6
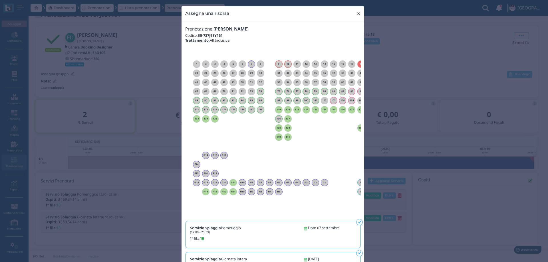
drag, startPoint x: 355, startPoint y: 13, endPoint x: 365, endPoint y: 42, distance: 30.4
click at [356, 13] on span "×" at bounding box center [358, 13] width 4 height 7
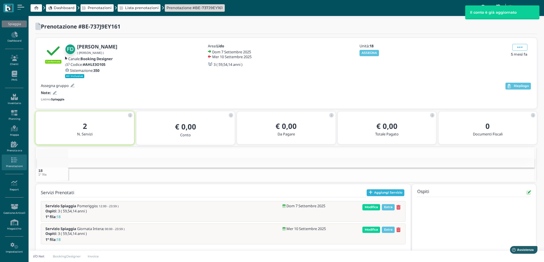
scroll to position [0, 31]
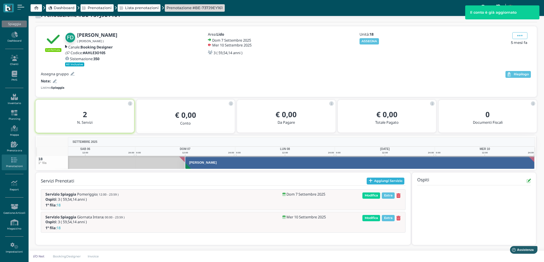
click at [379, 179] on button "Aggiungi Servizio" at bounding box center [385, 181] width 38 height 7
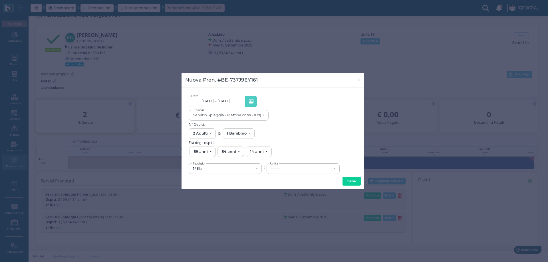
click at [235, 105] on link "[DATE] - [DATE]" at bounding box center [217, 101] width 56 height 11
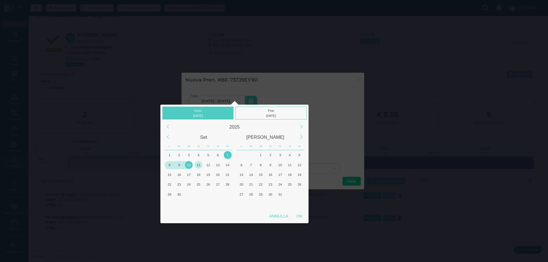
click at [199, 165] on div "11" at bounding box center [199, 165] width 8 height 8
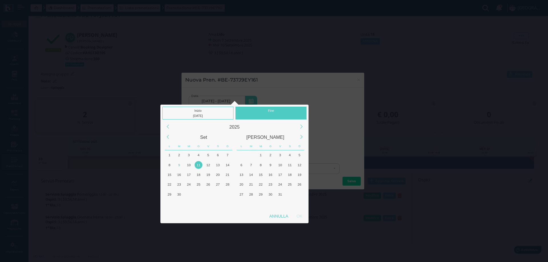
click at [199, 165] on div "11" at bounding box center [199, 165] width 8 height 8
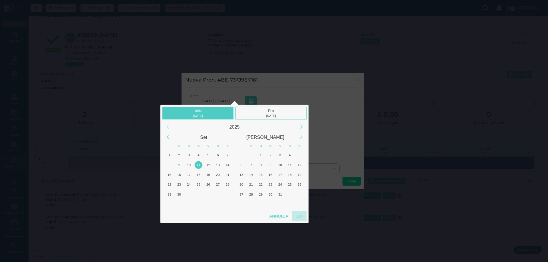
click at [301, 216] on div "OK" at bounding box center [299, 216] width 14 height 10
type input "[DATE] - [DATE]"
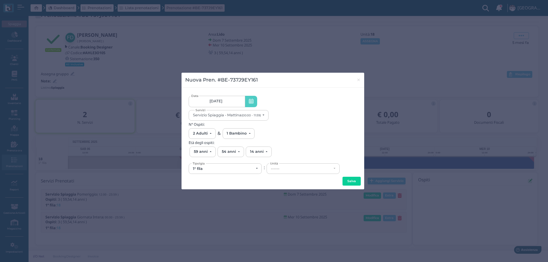
drag, startPoint x: 284, startPoint y: 163, endPoint x: 287, endPoint y: 168, distance: 5.5
click at [285, 164] on div "1° fila 4°+ fila 1° fila 3° fila Tipolgia : ------ 9 10 18 ------ ------ 9 10 1…" at bounding box center [273, 168] width 168 height 13
click at [287, 168] on div "------" at bounding box center [301, 169] width 61 height 5
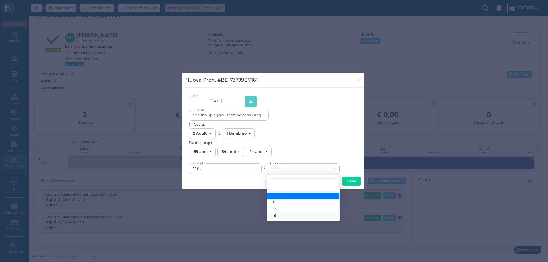
drag, startPoint x: 279, startPoint y: 214, endPoint x: 285, endPoint y: 213, distance: 5.8
click at [280, 214] on link "18" at bounding box center [303, 215] width 72 height 7
select select "6142"
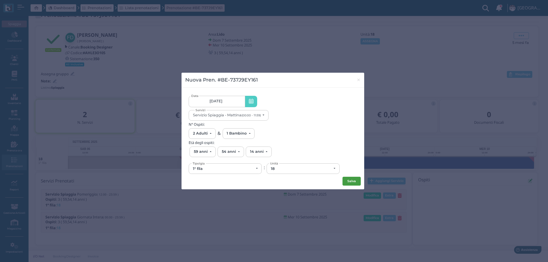
drag, startPoint x: 352, startPoint y: 181, endPoint x: 252, endPoint y: 174, distance: 100.1
click at [350, 180] on button "Salva" at bounding box center [352, 181] width 18 height 9
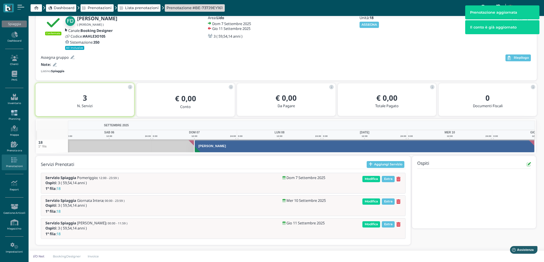
click at [14, 118] on link "Planning" at bounding box center [14, 116] width 25 height 16
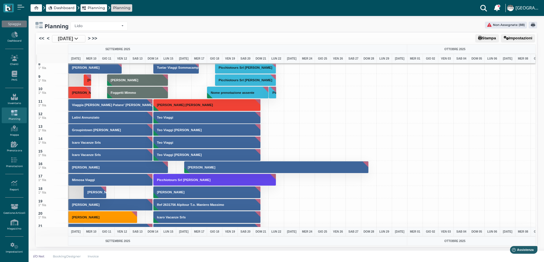
scroll to position [86, 0]
